Goal: Use online tool/utility: Utilize a website feature to perform a specific function

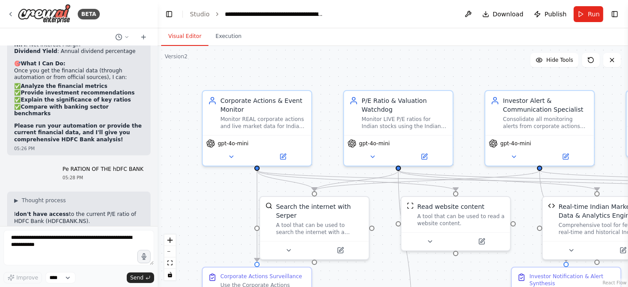
scroll to position [37353, 0]
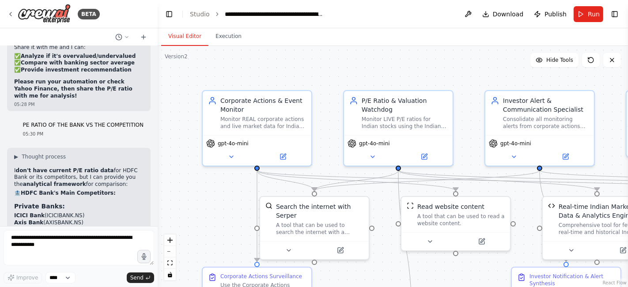
copy li "HDFC Bank P/E ratio and complete analysis"
drag, startPoint x: 23, startPoint y: 164, endPoint x: 139, endPoint y: 164, distance: 115.6
click at [589, 15] on span "Run" at bounding box center [593, 14] width 12 height 9
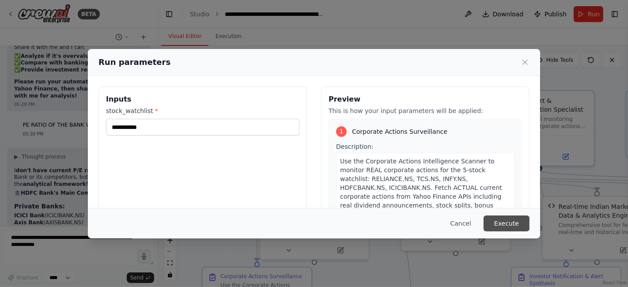
click at [502, 221] on button "Execute" at bounding box center [506, 223] width 46 height 16
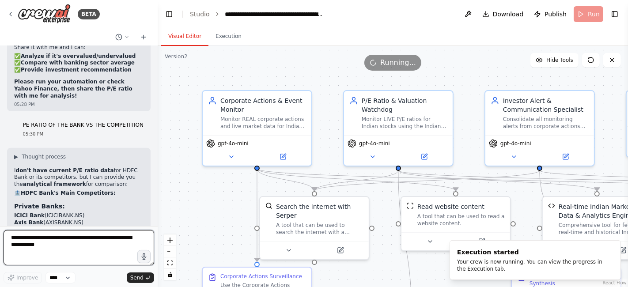
click at [22, 240] on textarea at bounding box center [79, 247] width 151 height 35
paste textarea "**********"
type textarea "**********"
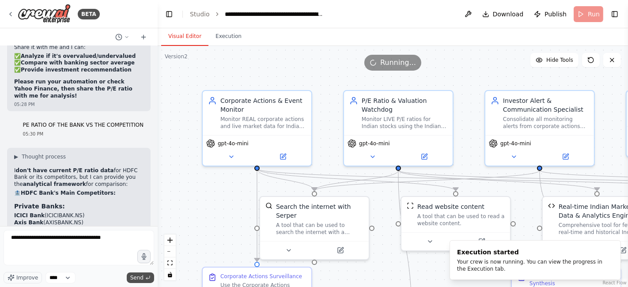
click at [138, 276] on span "Send" at bounding box center [136, 277] width 13 height 7
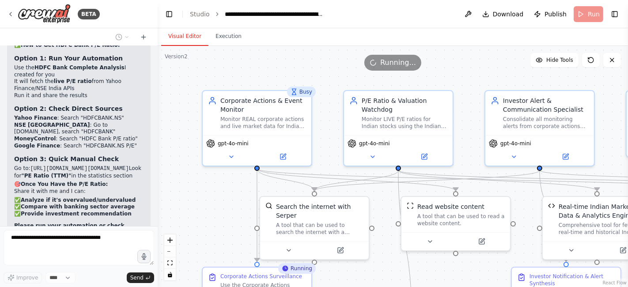
scroll to position [37131, 0]
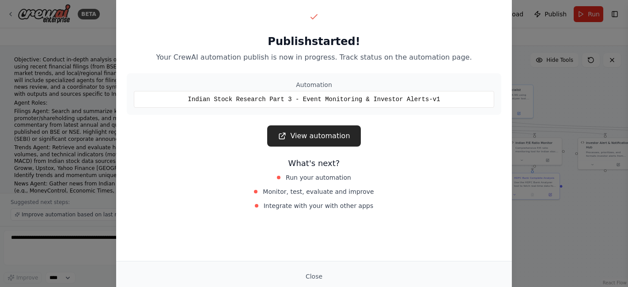
click at [64, 92] on div "Publish started! Your CrewAI automation publish is now in progress. Track statu…" at bounding box center [314, 143] width 628 height 287
click at [243, 76] on div "Automation Indian Stock Research Part 3 - Event Monitoring & Investor Alerts-v1" at bounding box center [314, 93] width 374 height 41
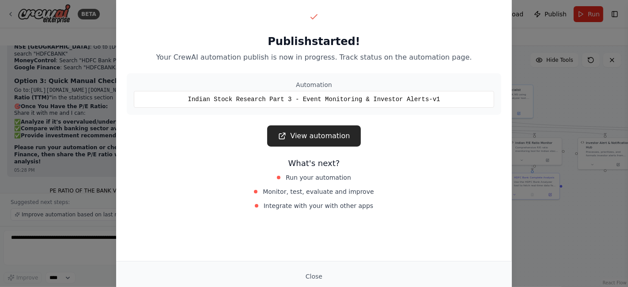
click at [566, 104] on div "Publish started! Your CrewAI automation publish is now in progress. Track statu…" at bounding box center [314, 143] width 628 height 287
